Goal: Transaction & Acquisition: Purchase product/service

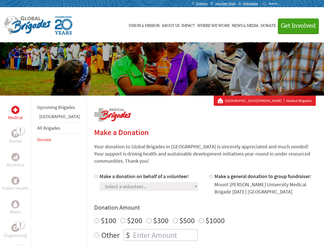
click at [283, 4] on div "Search for:" at bounding box center [272, 4] width 20 height 4
click at [296, 26] on span "Get Involved" at bounding box center [298, 26] width 35 height 6
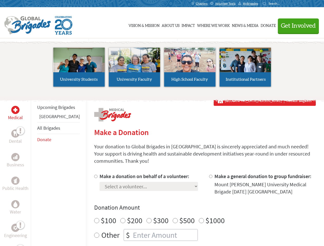
click at [162, 69] on li "High School Faculty" at bounding box center [189, 67] width 55 height 47
click at [34, 171] on div "Upcoming Brigades Guatemala All Brigades Donate" at bounding box center [58, 219] width 55 height 246
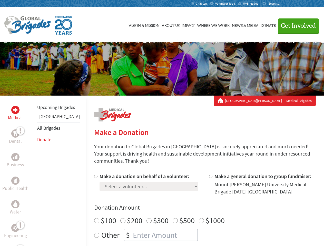
click at [196, 206] on div "Donation Amount $100 $200 $300 $500 $1000 Other $" at bounding box center [204, 221] width 221 height 37
click at [94, 175] on input "Make a donation on behalf of a volunteer:" at bounding box center [95, 176] width 3 height 3
radio input "true"
click at [209, 175] on input "Make a general donation to group fundraiser:" at bounding box center [210, 176] width 3 height 3
radio input "true"
